Goal: Information Seeking & Learning: Learn about a topic

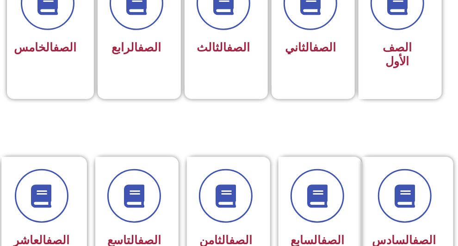
scroll to position [370, 0]
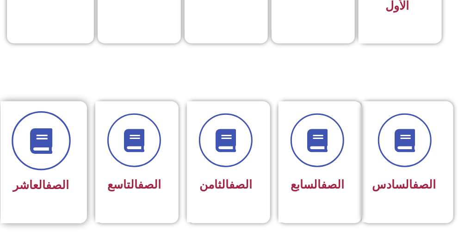
click at [50, 151] on icon at bounding box center [40, 140] width 25 height 25
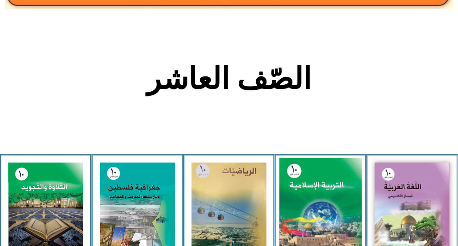
scroll to position [231, 0]
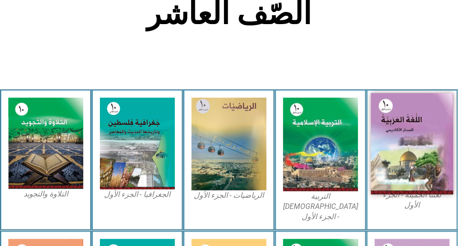
click at [436, 122] on img at bounding box center [412, 143] width 82 height 101
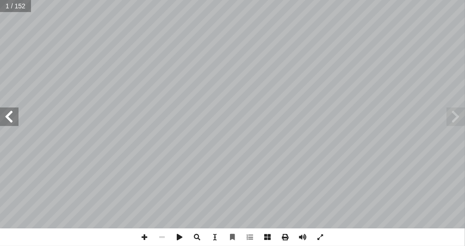
click at [454, 123] on span at bounding box center [455, 116] width 19 height 19
click at [18, 116] on span at bounding box center [9, 116] width 19 height 19
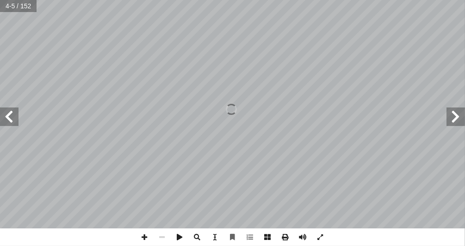
click at [18, 116] on span at bounding box center [9, 116] width 19 height 19
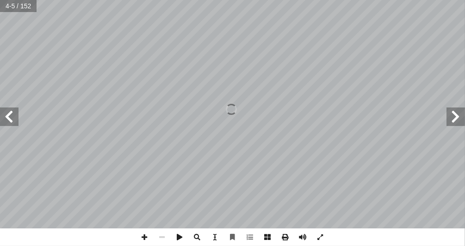
click at [18, 116] on span at bounding box center [9, 116] width 19 height 19
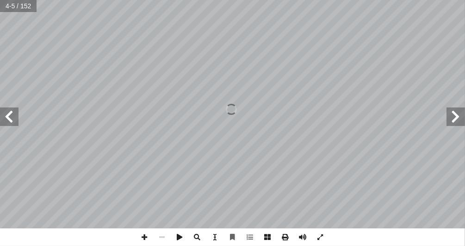
click at [18, 116] on span at bounding box center [9, 116] width 19 height 19
click at [10, 120] on span at bounding box center [9, 116] width 19 height 19
click at [12, 121] on span at bounding box center [9, 116] width 19 height 19
click at [147, 231] on span at bounding box center [145, 237] width 18 height 18
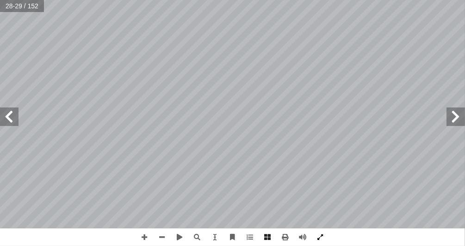
click at [320, 236] on span at bounding box center [321, 237] width 18 height 18
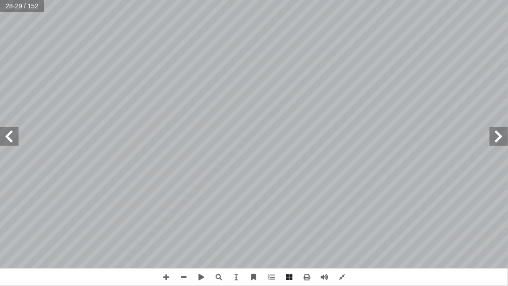
click at [12, 139] on span at bounding box center [9, 136] width 19 height 19
click at [180, 245] on span at bounding box center [184, 277] width 18 height 18
click at [8, 139] on span at bounding box center [9, 136] width 19 height 19
click at [162, 245] on span at bounding box center [166, 277] width 18 height 18
click at [13, 139] on span at bounding box center [9, 136] width 19 height 19
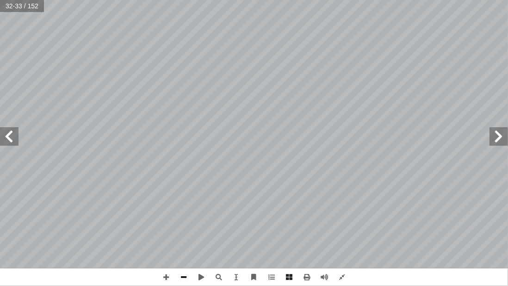
click at [185, 245] on span at bounding box center [184, 277] width 18 height 18
click at [345, 245] on span at bounding box center [342, 277] width 18 height 18
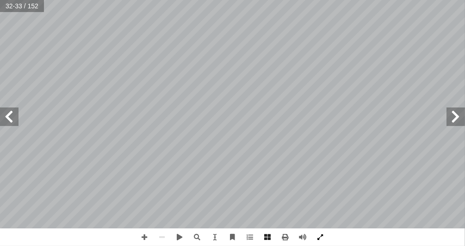
click at [321, 240] on span at bounding box center [321, 237] width 18 height 18
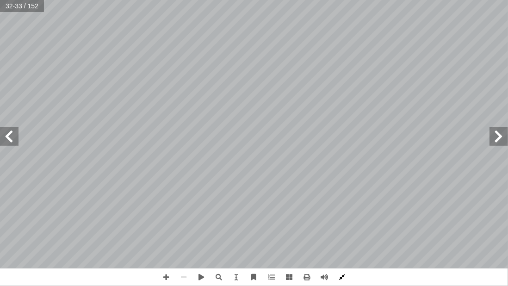
click at [338, 245] on span at bounding box center [342, 277] width 18 height 18
